Goal: Task Accomplishment & Management: Manage account settings

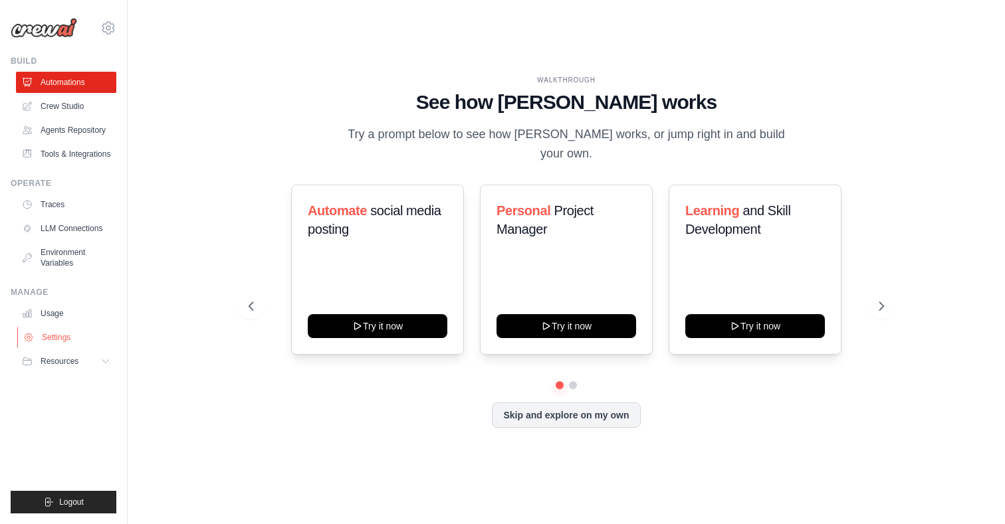
click at [60, 338] on link "Settings" at bounding box center [67, 337] width 100 height 21
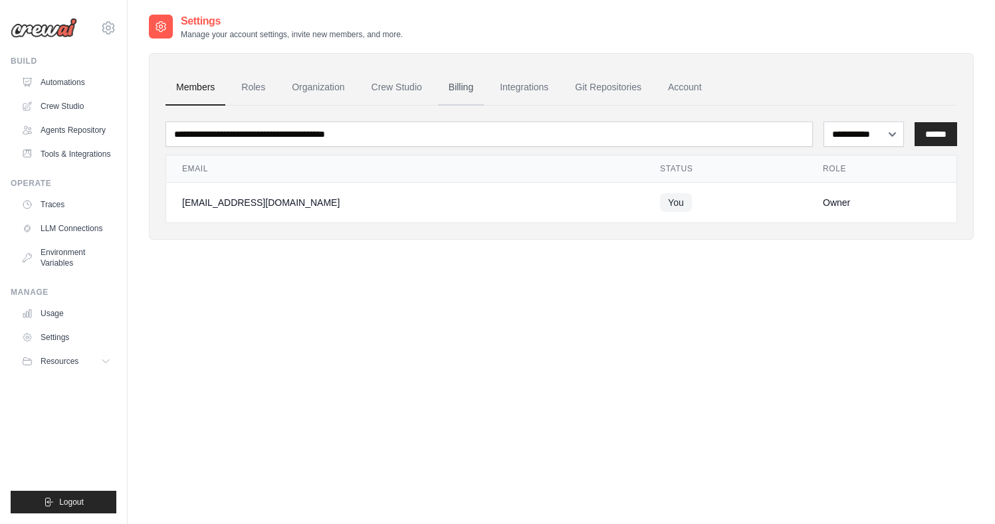
click at [463, 88] on link "Billing" at bounding box center [461, 88] width 46 height 36
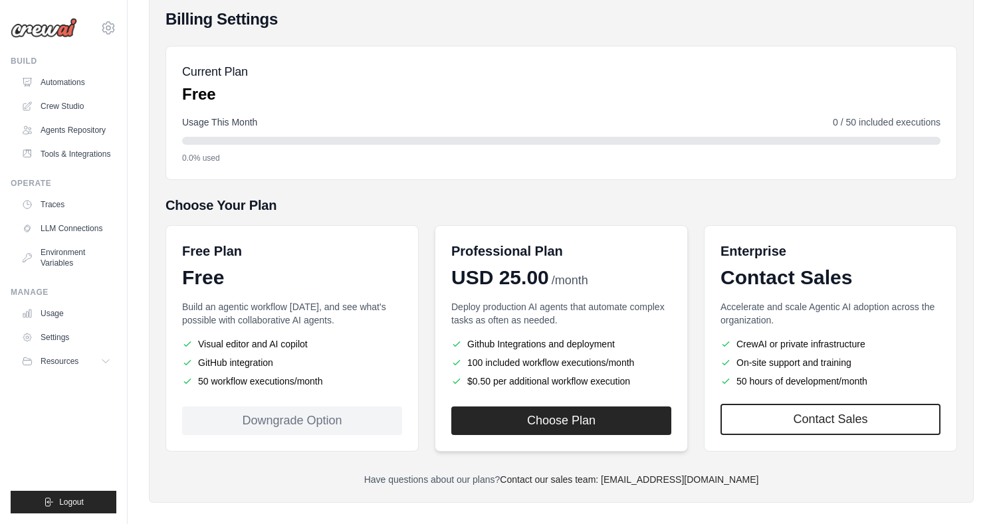
scroll to position [121, 0]
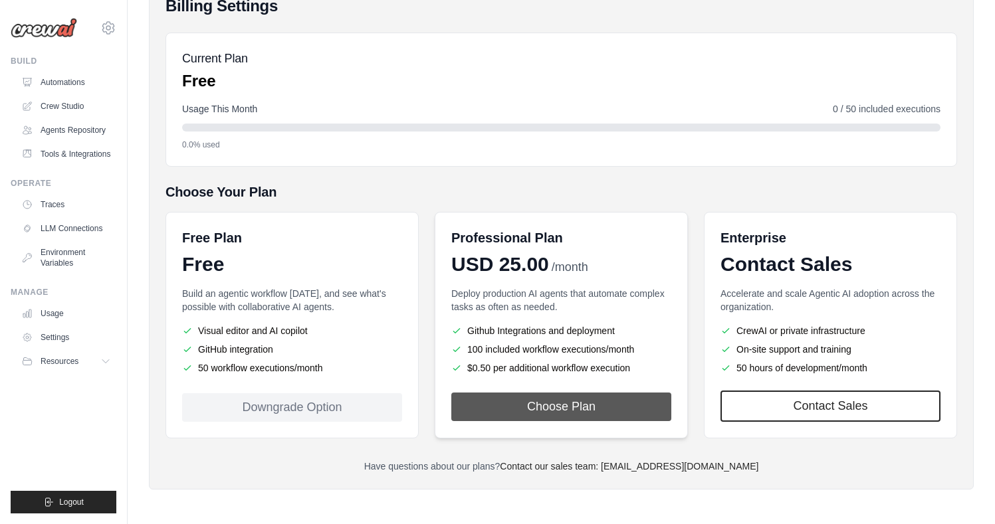
click at [563, 407] on button "Choose Plan" at bounding box center [561, 407] width 220 height 29
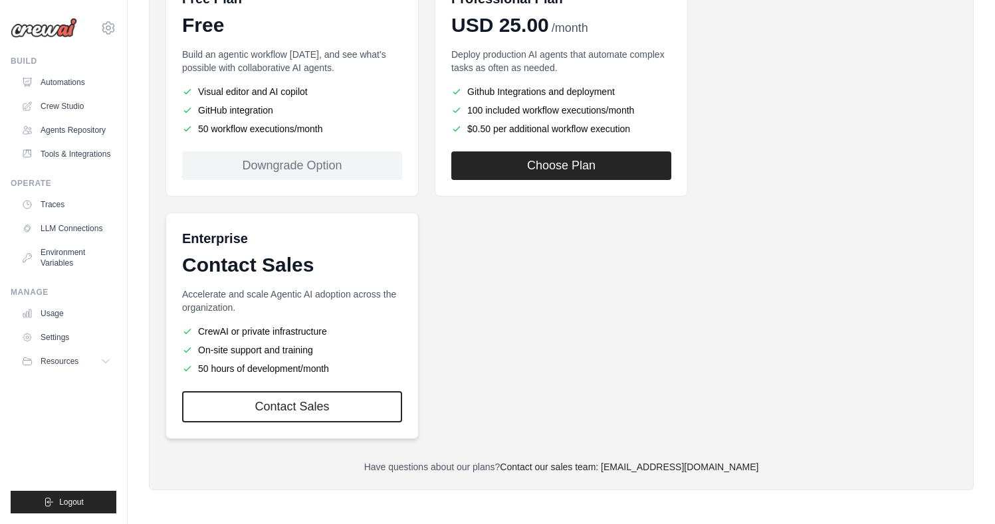
scroll to position [361, 0]
click at [292, 161] on div "Downgrade Option" at bounding box center [292, 165] width 220 height 29
click at [237, 49] on p "Build an agentic workflow today, and see what's possible with collaborative AI …" at bounding box center [292, 60] width 220 height 27
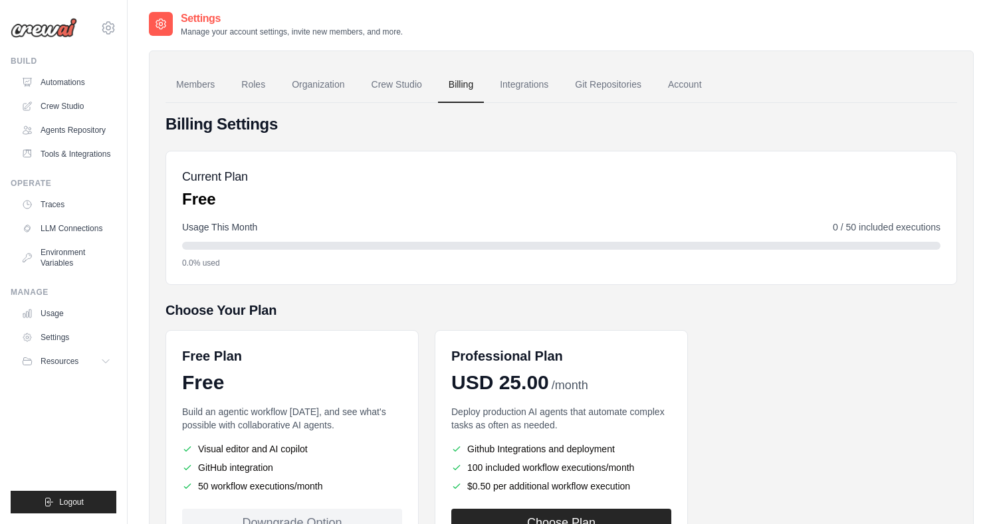
scroll to position [0, 0]
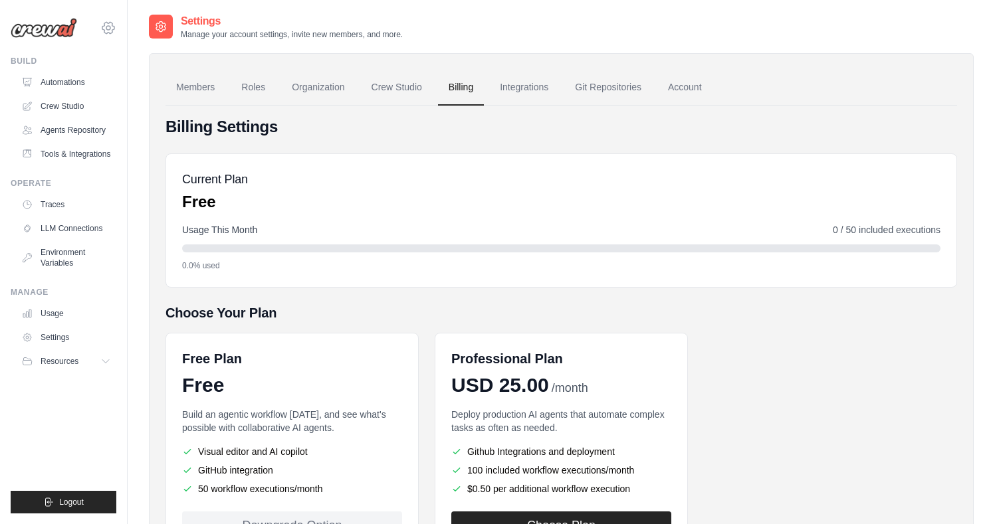
click at [110, 29] on icon at bounding box center [108, 28] width 16 height 16
click at [171, 83] on span "Settings" at bounding box center [166, 82] width 105 height 13
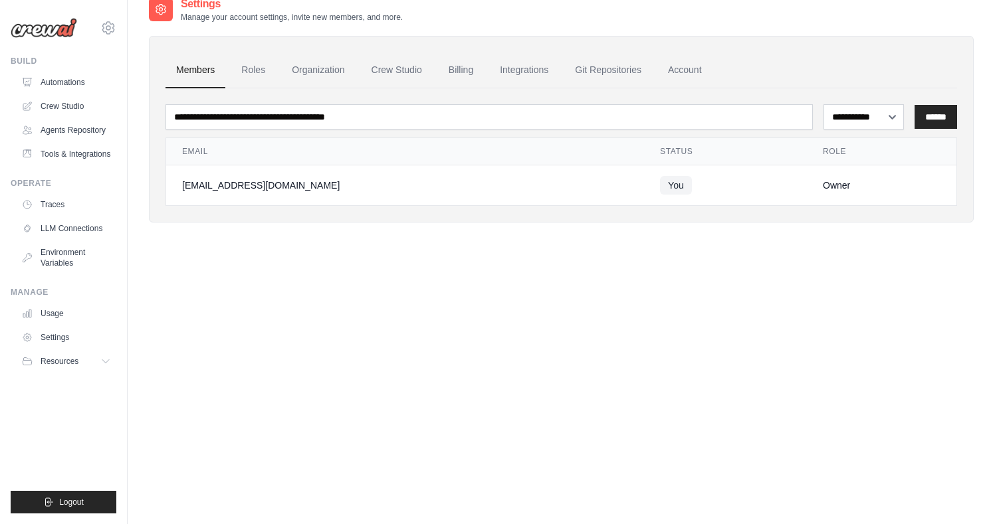
scroll to position [27, 0]
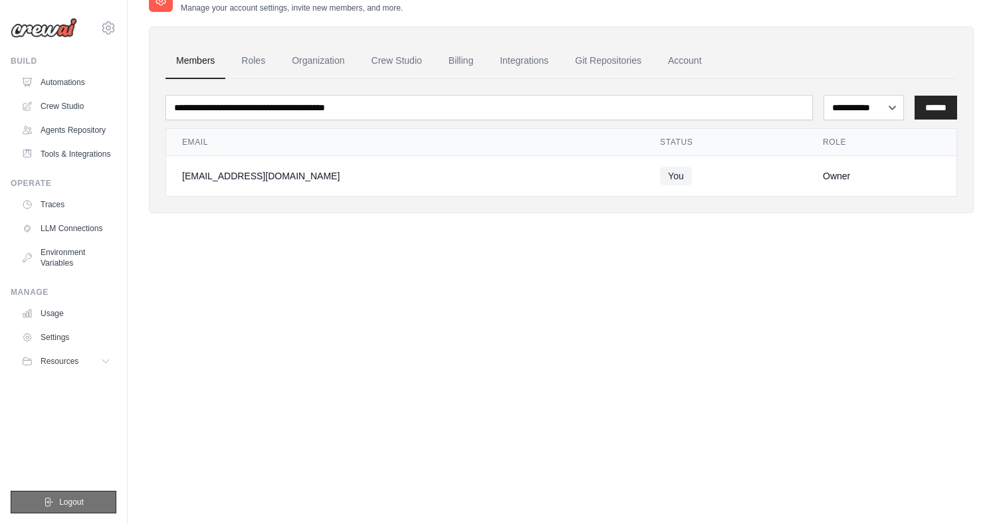
click at [70, 502] on span "Logout" at bounding box center [71, 502] width 25 height 11
